Goal: Information Seeking & Learning: Learn about a topic

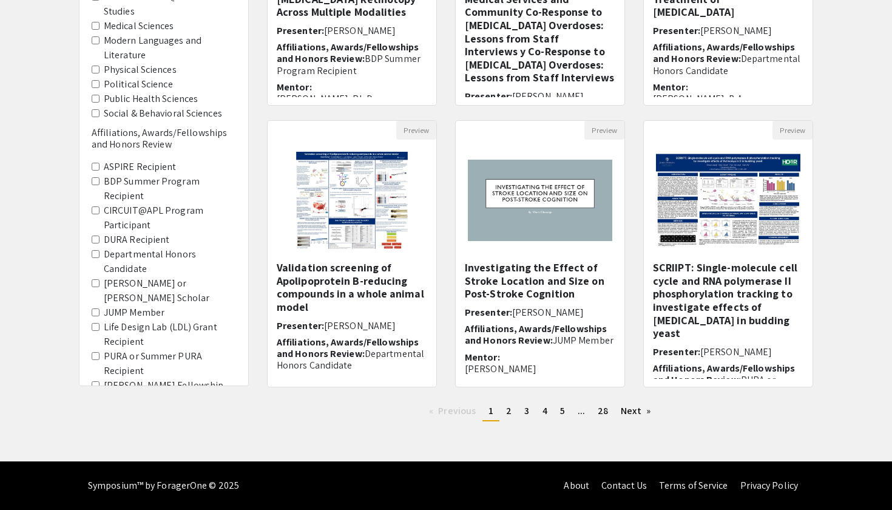
scroll to position [295, 0]
click at [559, 411] on link "page 5" at bounding box center [562, 411] width 17 height 18
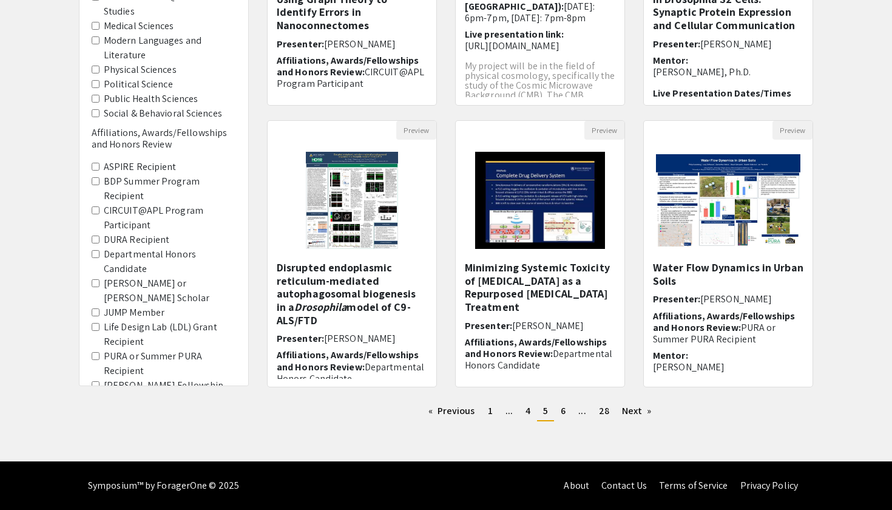
scroll to position [295, 0]
click at [560, 409] on link "page 6" at bounding box center [563, 411] width 17 height 18
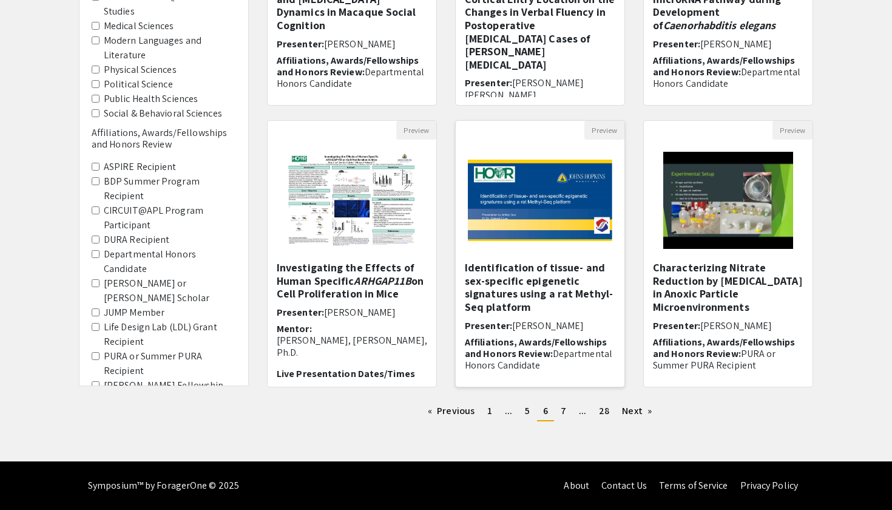
scroll to position [295, 0]
click at [565, 410] on span "7" at bounding box center [563, 410] width 5 height 13
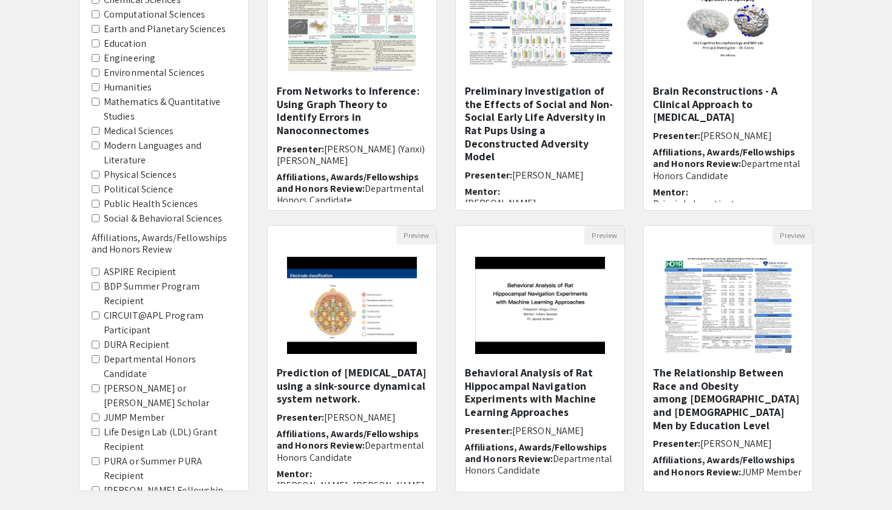
scroll to position [237, 0]
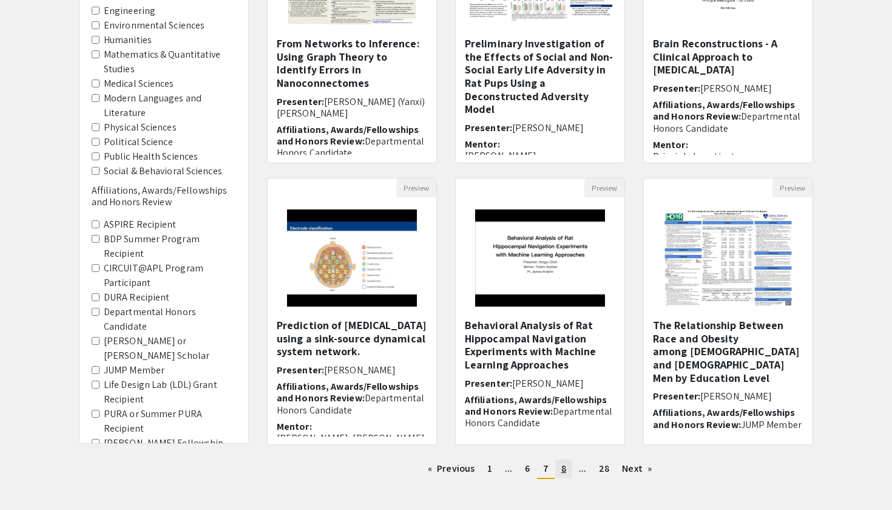
click at [564, 470] on span "8" at bounding box center [563, 468] width 5 height 13
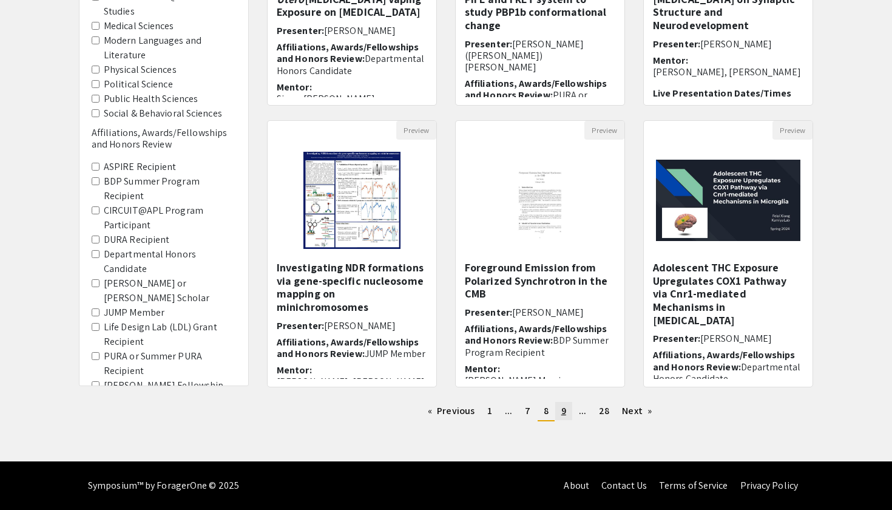
scroll to position [295, 0]
click at [568, 419] on link "page 9" at bounding box center [563, 411] width 17 height 18
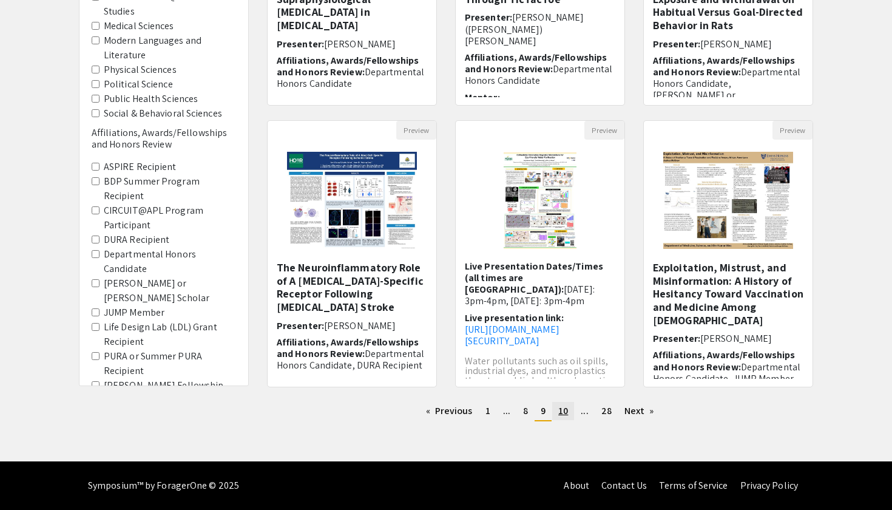
scroll to position [295, 0]
click at [563, 408] on span "10" at bounding box center [563, 410] width 10 height 13
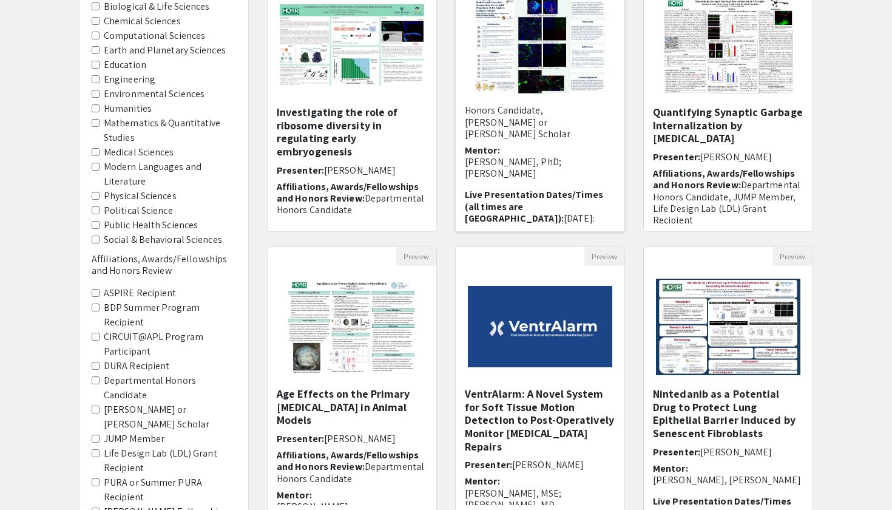
scroll to position [271, 0]
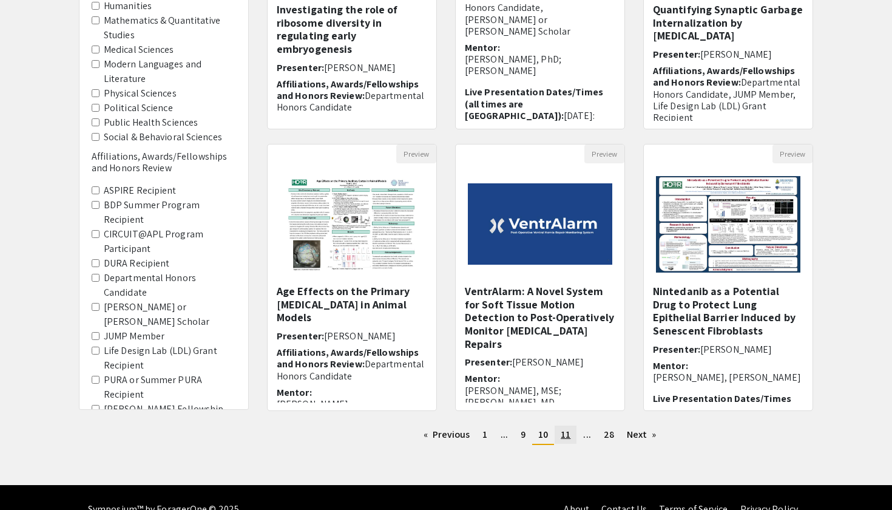
click at [564, 438] on span "11" at bounding box center [566, 434] width 10 height 13
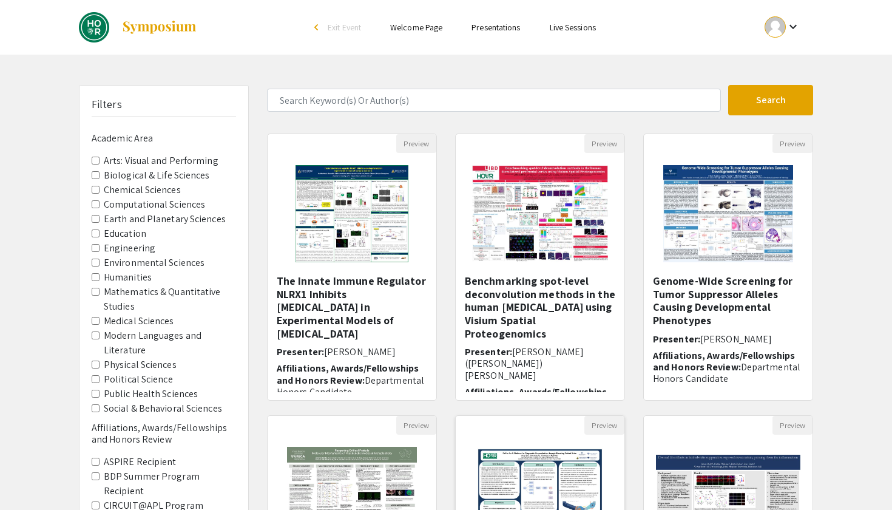
scroll to position [4, 0]
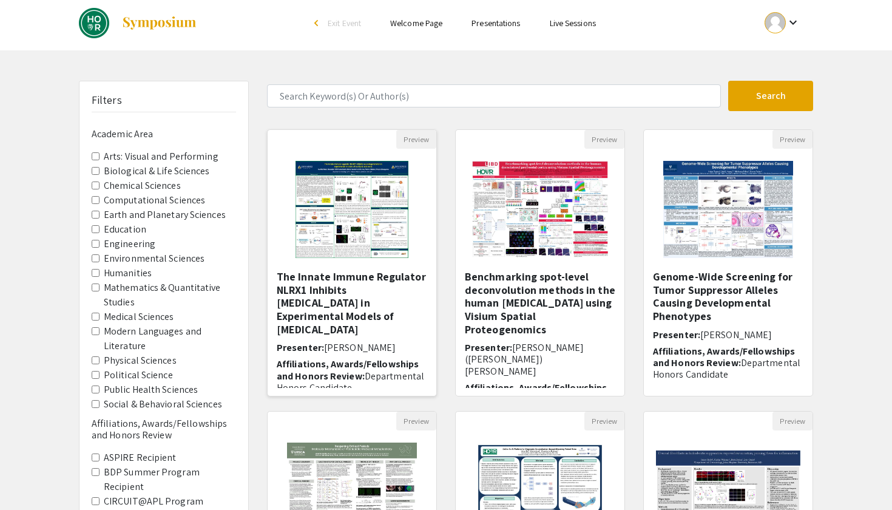
click at [396, 270] on h5 "The Innate Immune Regulator NLRX1 Inhibits [MEDICAL_DATA] in Experimental Model…" at bounding box center [352, 303] width 151 height 66
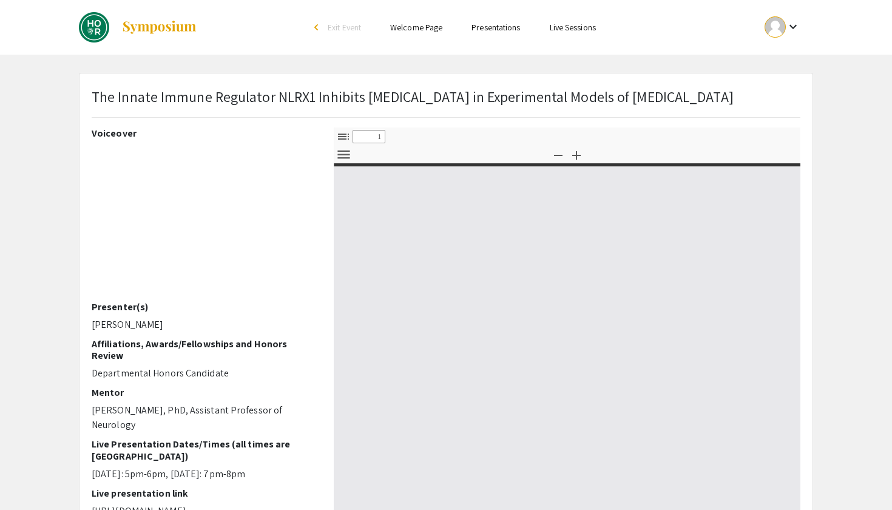
select select "custom"
type input "0"
select select "custom"
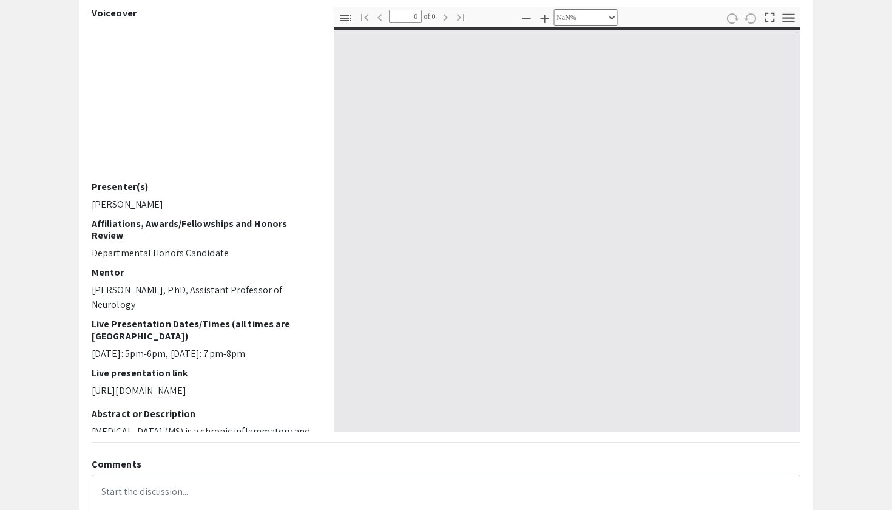
scroll to position [133, 0]
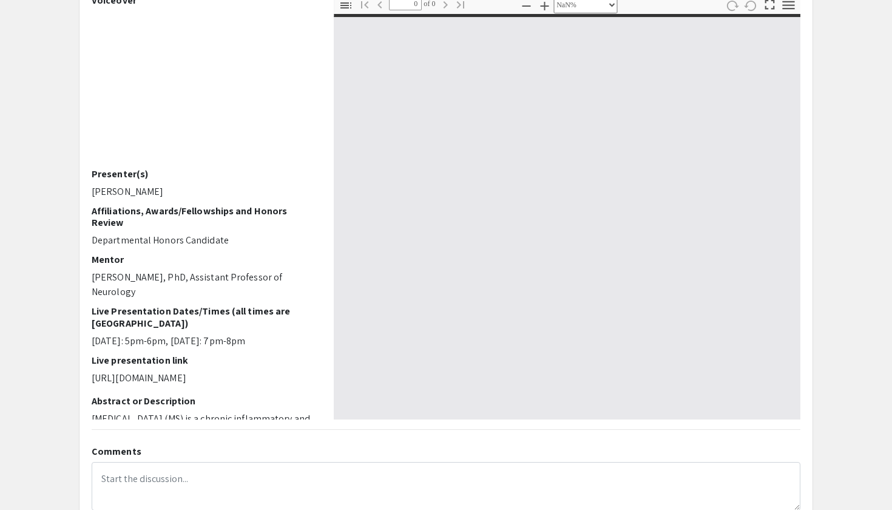
type input "1"
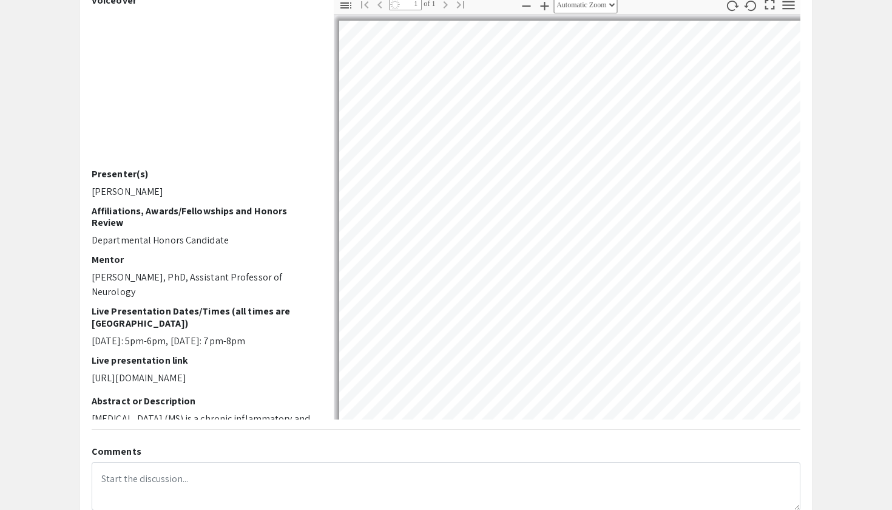
select select "custom"
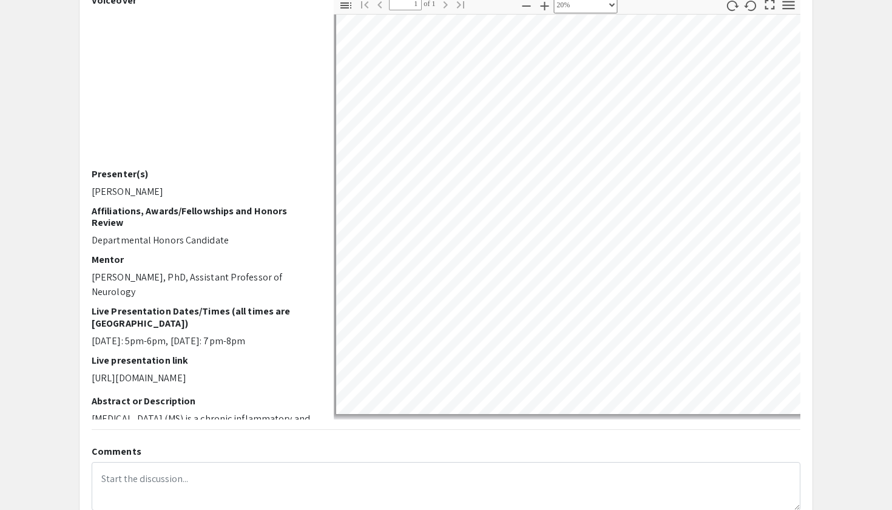
scroll to position [26, 3]
